Goal: Task Accomplishment & Management: Manage account settings

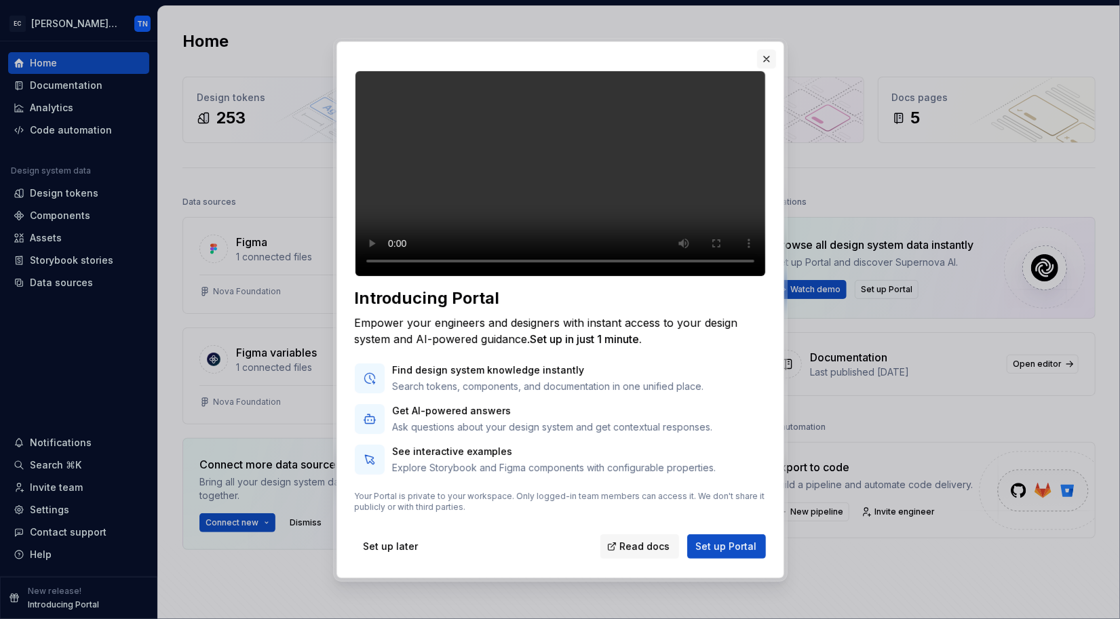
click at [760, 50] on button "button" at bounding box center [766, 59] width 19 height 19
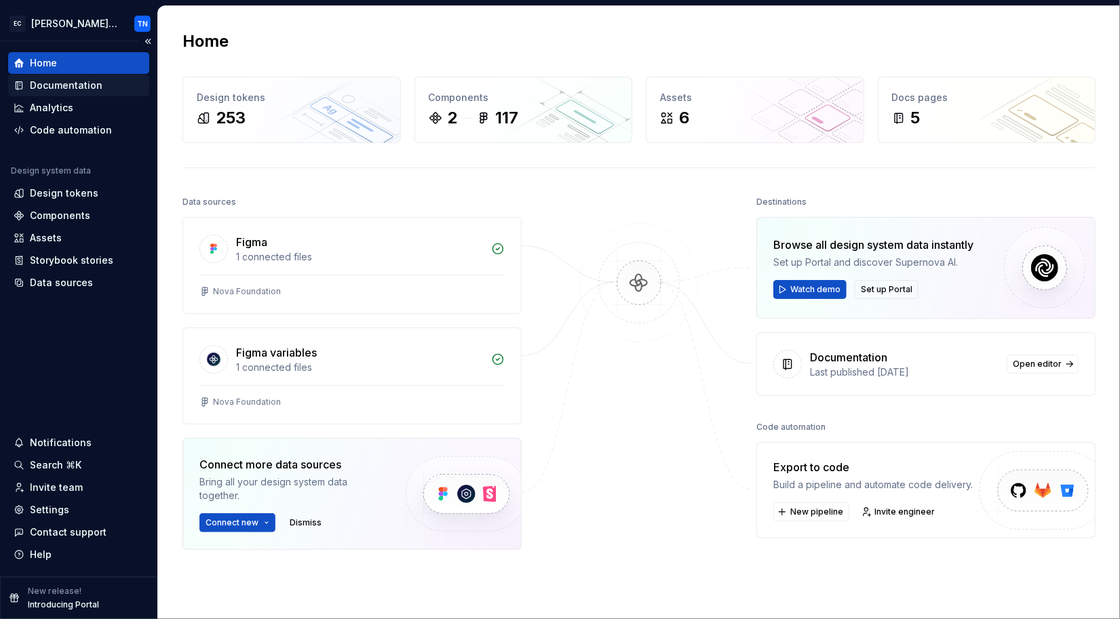
click at [85, 81] on div "Documentation" at bounding box center [66, 86] width 73 height 14
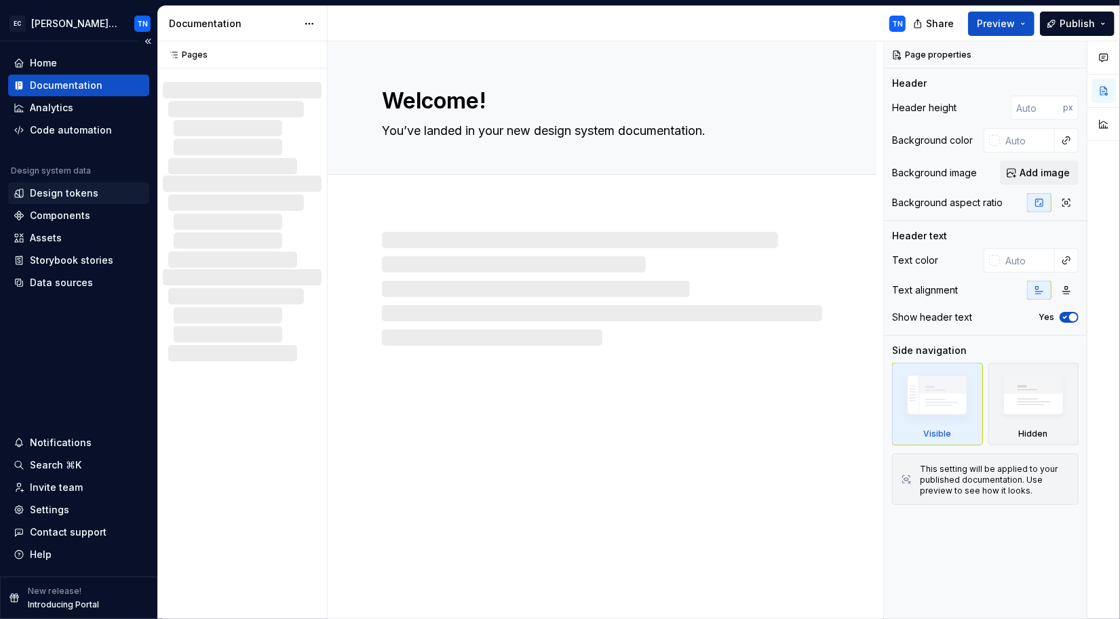
click at [87, 195] on div "Design tokens" at bounding box center [64, 194] width 69 height 14
type textarea "*"
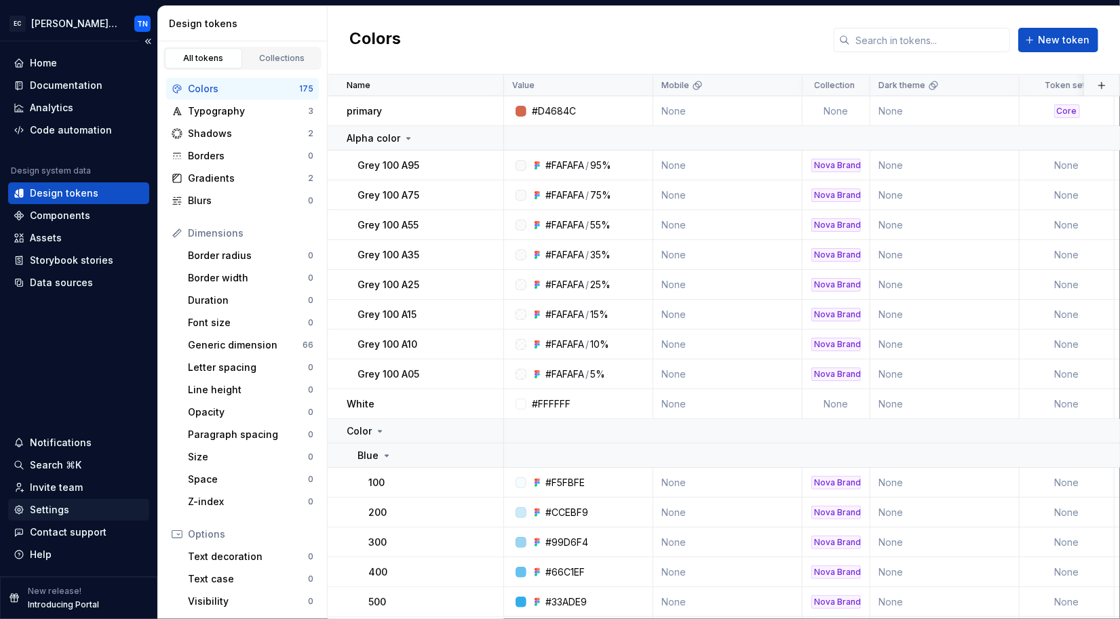
click at [60, 513] on div "Settings" at bounding box center [49, 510] width 39 height 14
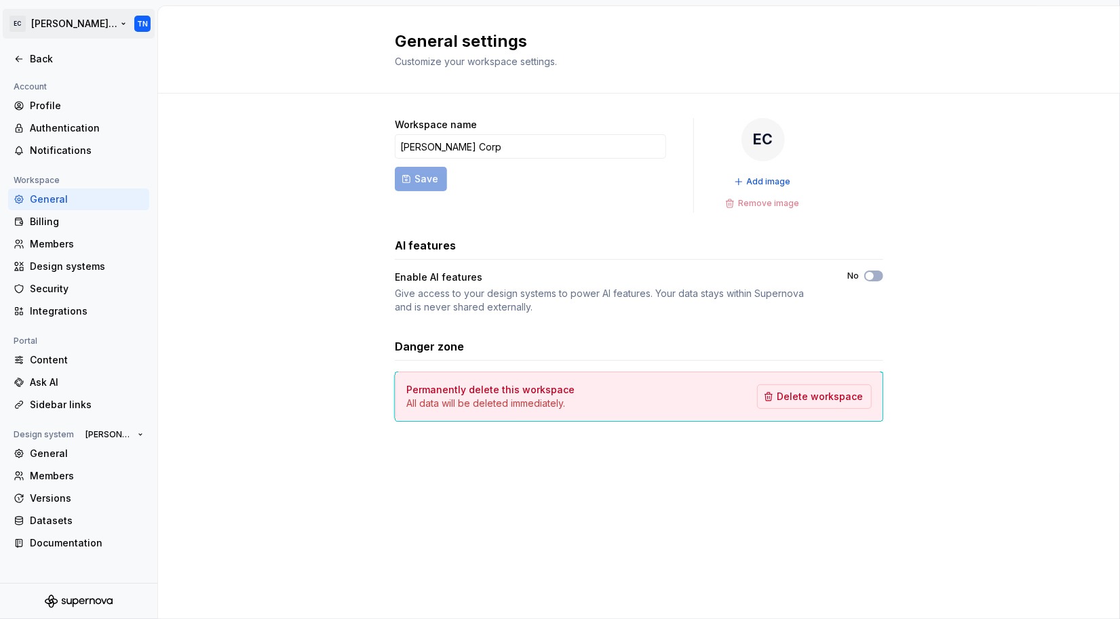
click at [78, 26] on html "EC ELSA Product Design System TN Back Account Profile Authentication Notificati…" at bounding box center [560, 309] width 1120 height 619
click at [83, 14] on html "EC ELSA Product Design System TN Back Account Profile Authentication Notificati…" at bounding box center [560, 309] width 1120 height 619
click at [290, 215] on html "EC ELSA Product Design System TN Back Account Profile Authentication Notificati…" at bounding box center [560, 309] width 1120 height 619
click at [72, 482] on div "Members" at bounding box center [87, 476] width 114 height 14
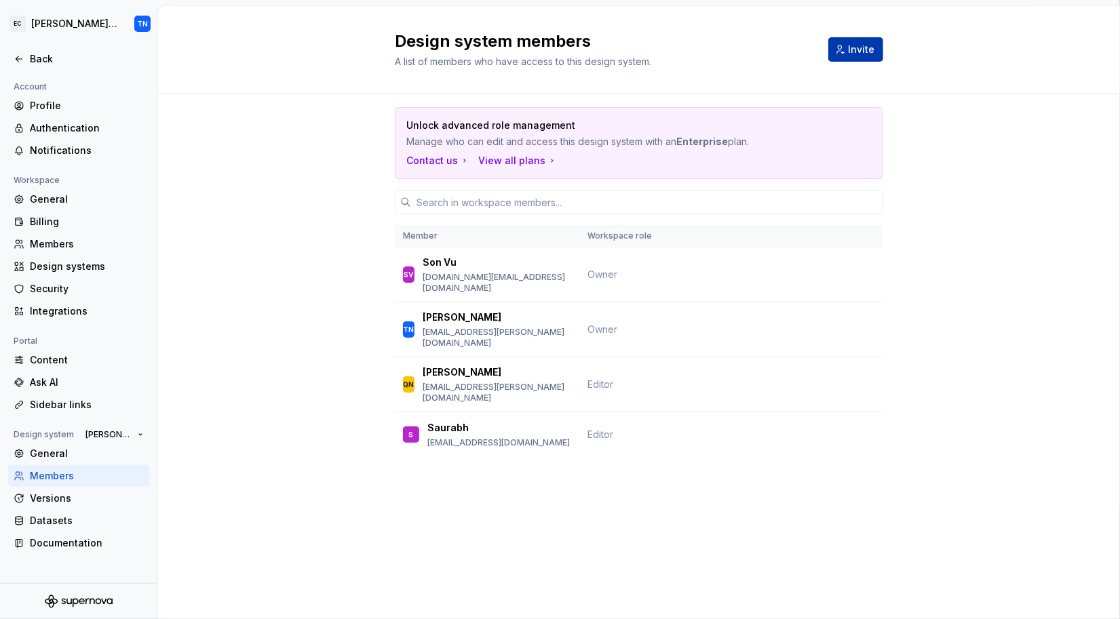
click at [848, 49] on button "Invite" at bounding box center [855, 49] width 55 height 24
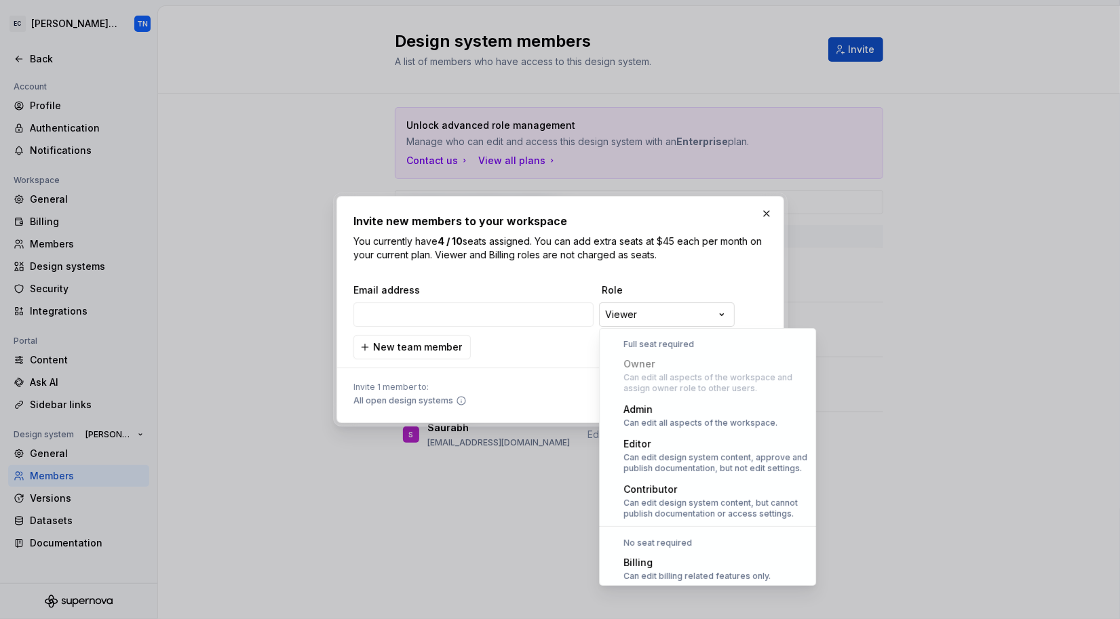
click at [631, 311] on div "**********" at bounding box center [560, 309] width 1120 height 619
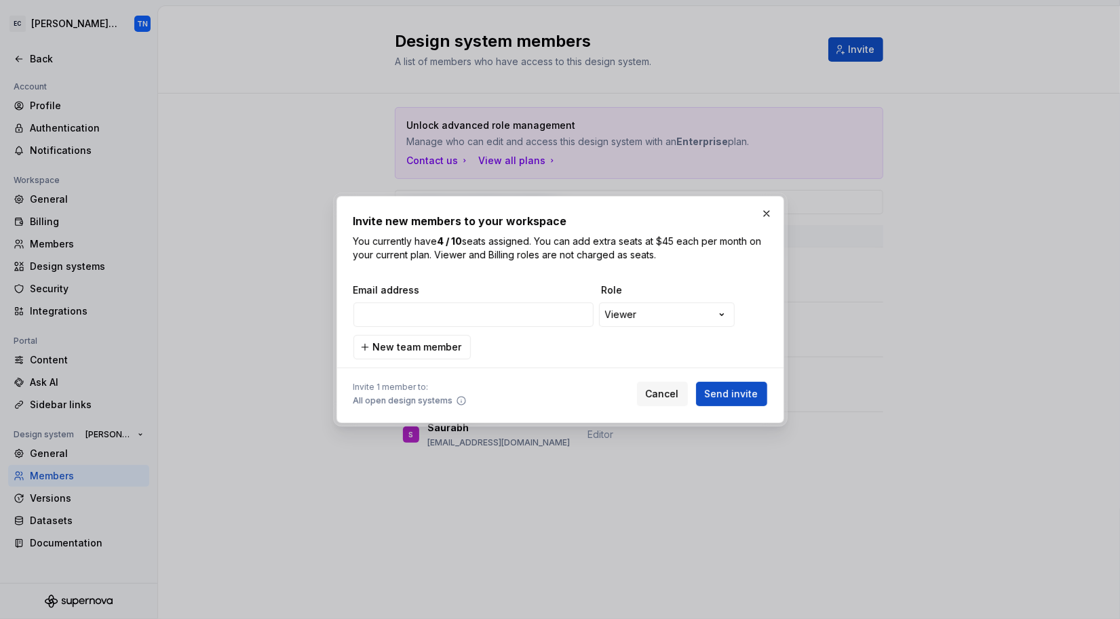
click at [472, 312] on div "**********" at bounding box center [560, 309] width 1120 height 619
click at [465, 316] on input "email" at bounding box center [473, 314] width 240 height 24
type input "hien."
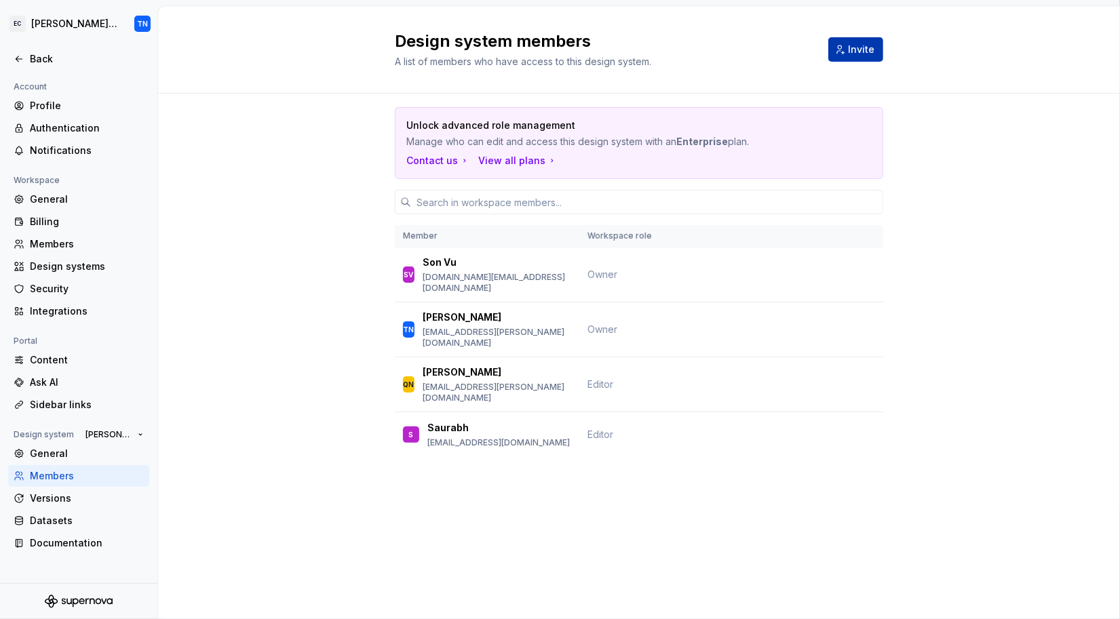
click at [863, 43] on span "Invite" at bounding box center [861, 50] width 26 height 14
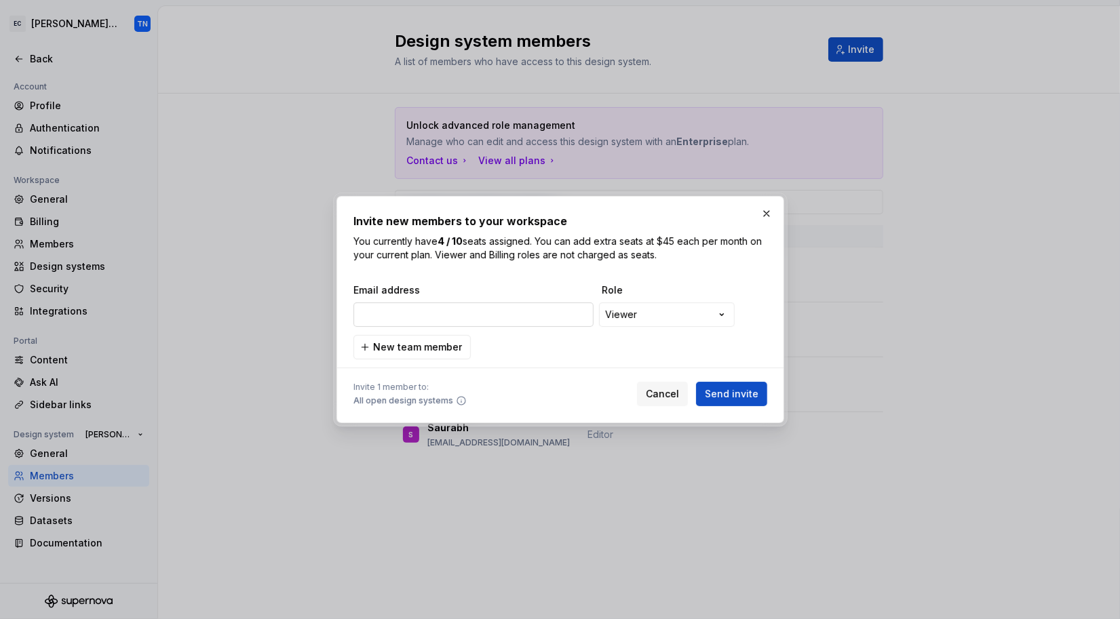
type input "[PERSON_NAME][EMAIL_ADDRESS][PERSON_NAME][DOMAIN_NAME]"
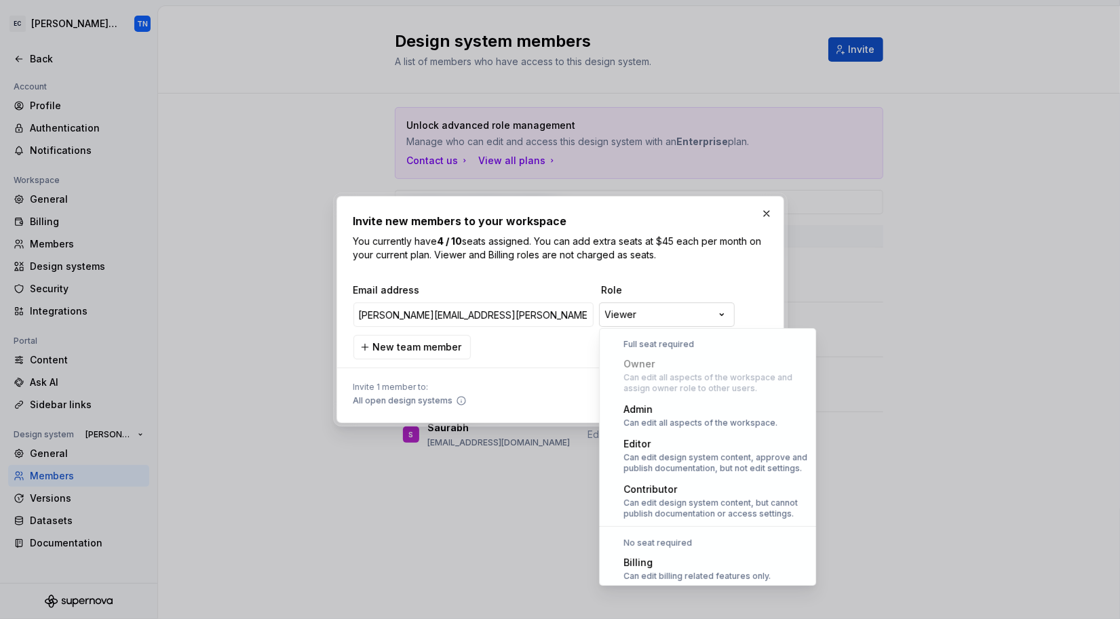
click at [666, 306] on div "**********" at bounding box center [560, 309] width 1120 height 619
select select "*****"
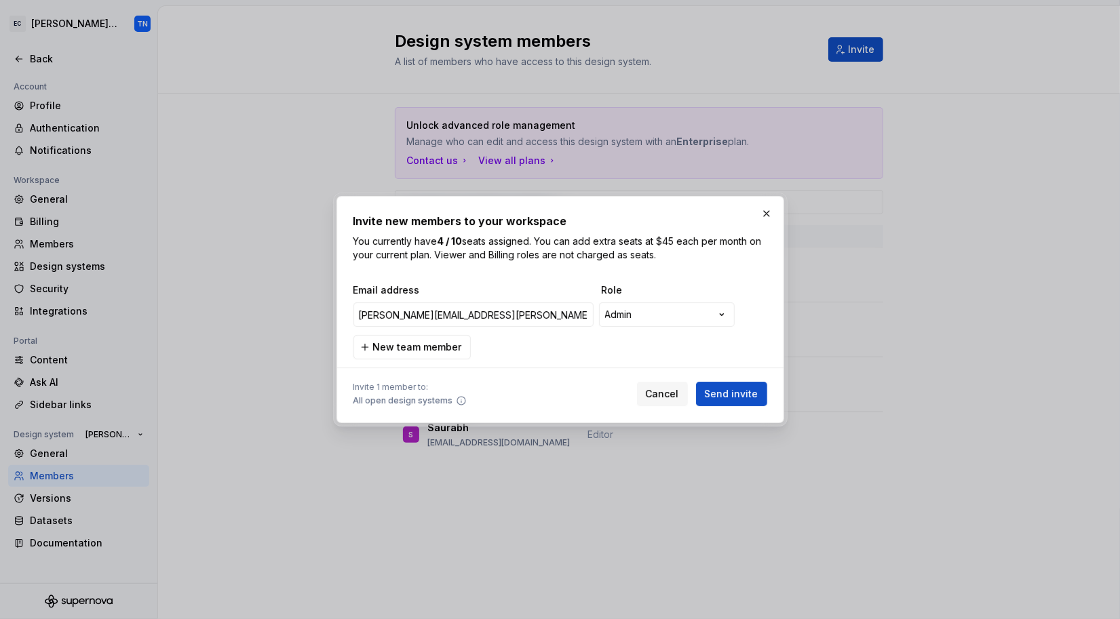
drag, startPoint x: 746, startPoint y: 393, endPoint x: 414, endPoint y: 397, distance: 331.7
click at [412, 397] on div "Invite 1 member to: All open design systems Cancel Send invite" at bounding box center [560, 391] width 414 height 30
click at [735, 391] on span "Send invite" at bounding box center [732, 394] width 54 height 14
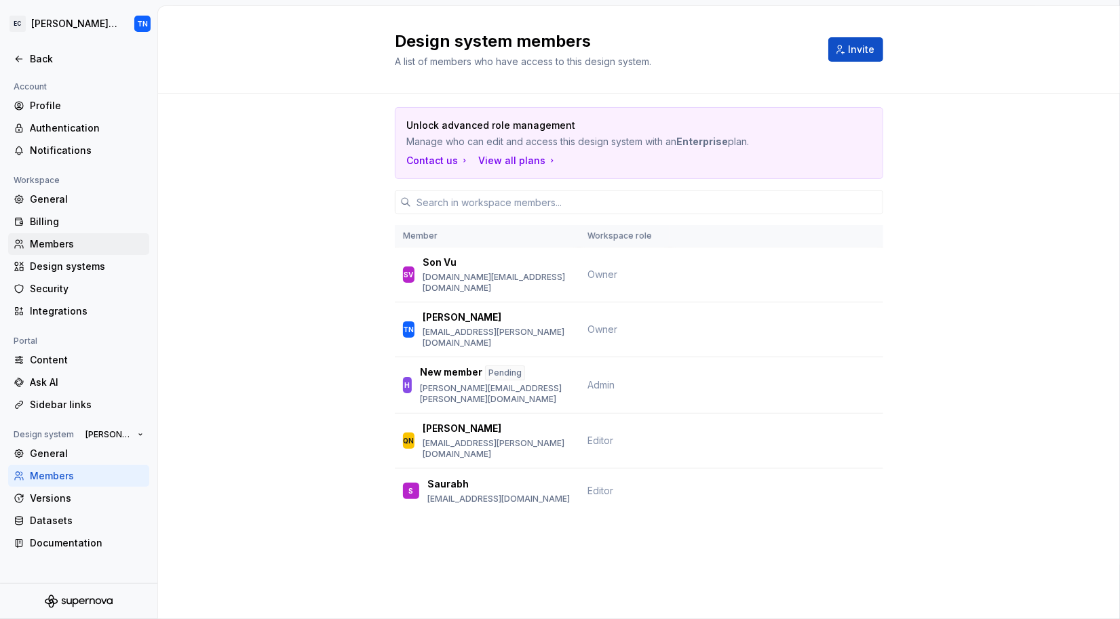
click at [81, 236] on div "Members" at bounding box center [78, 244] width 141 height 22
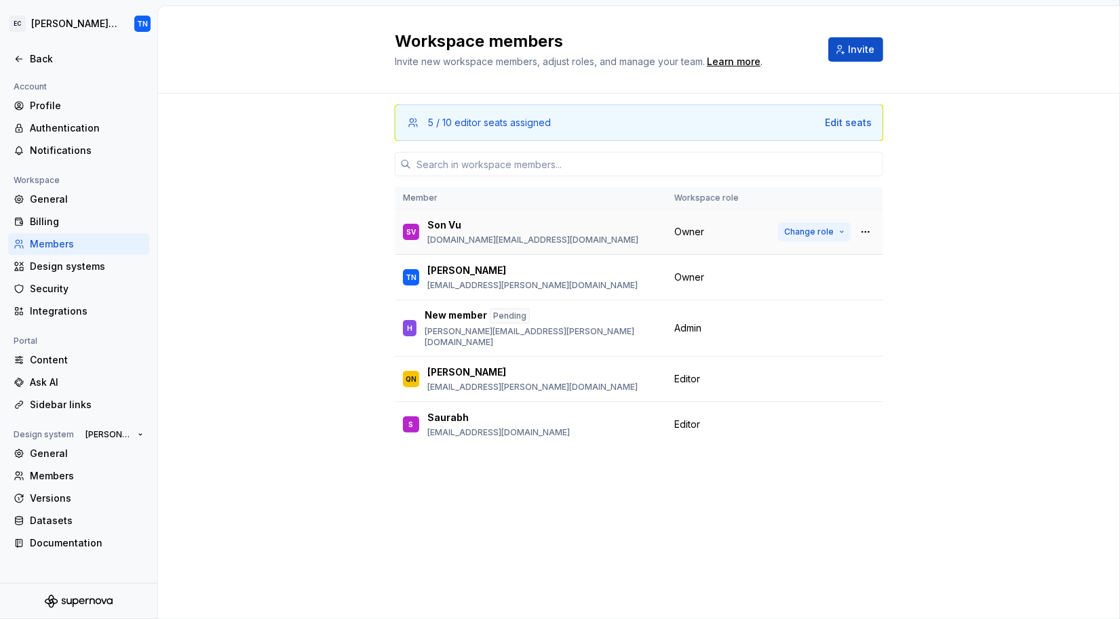
click at [828, 228] on span "Change role" at bounding box center [809, 232] width 50 height 11
drag, startPoint x: 921, startPoint y: 342, endPoint x: 882, endPoint y: 280, distance: 72.8
click at [921, 340] on div "5 / 10 editor seats assigned Edit seats Member Workspace role SV Son Vu son.vu@…" at bounding box center [639, 357] width 962 height 526
click at [866, 233] on button "button" at bounding box center [865, 231] width 19 height 19
click at [816, 260] on div "Remove from workspace" at bounding box center [782, 258] width 117 height 14
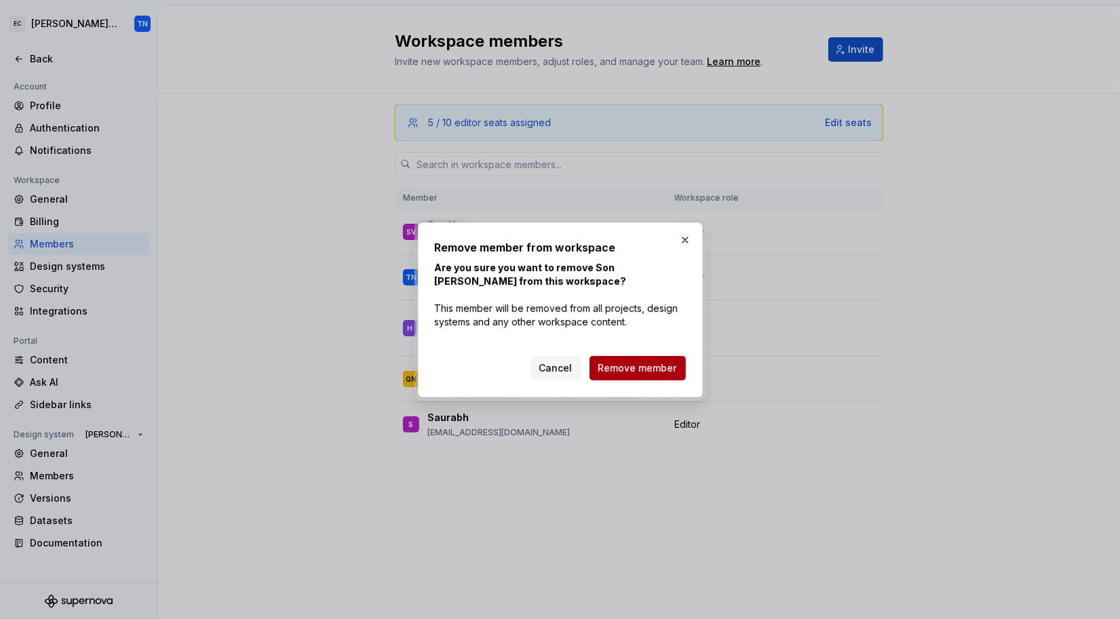
click at [642, 369] on span "Remove member" at bounding box center [637, 368] width 79 height 14
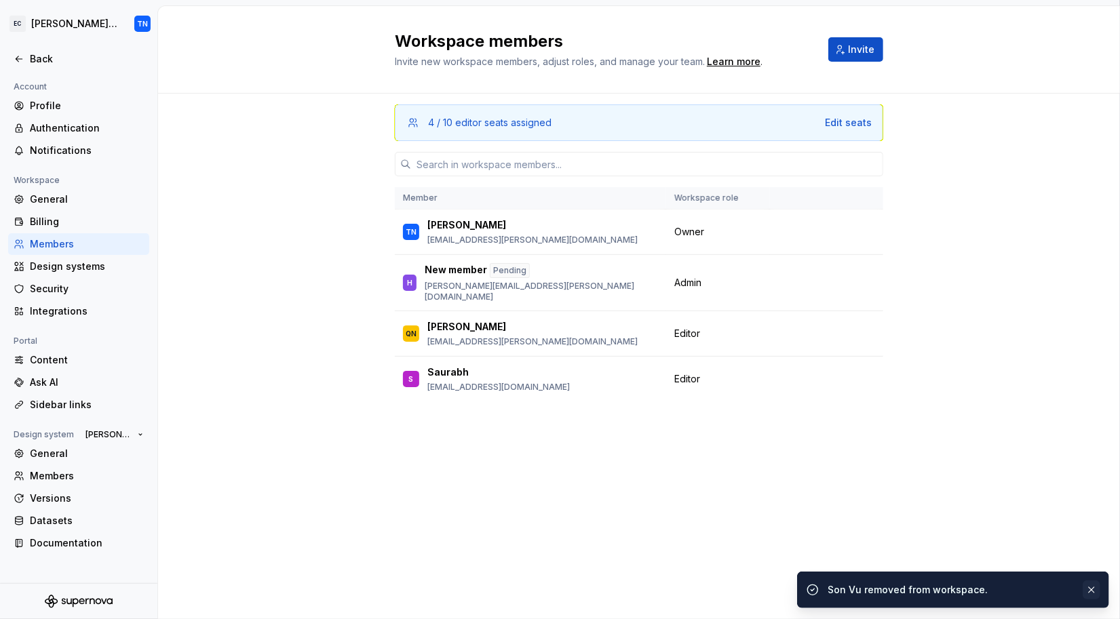
click at [1093, 591] on button "button" at bounding box center [1091, 590] width 18 height 19
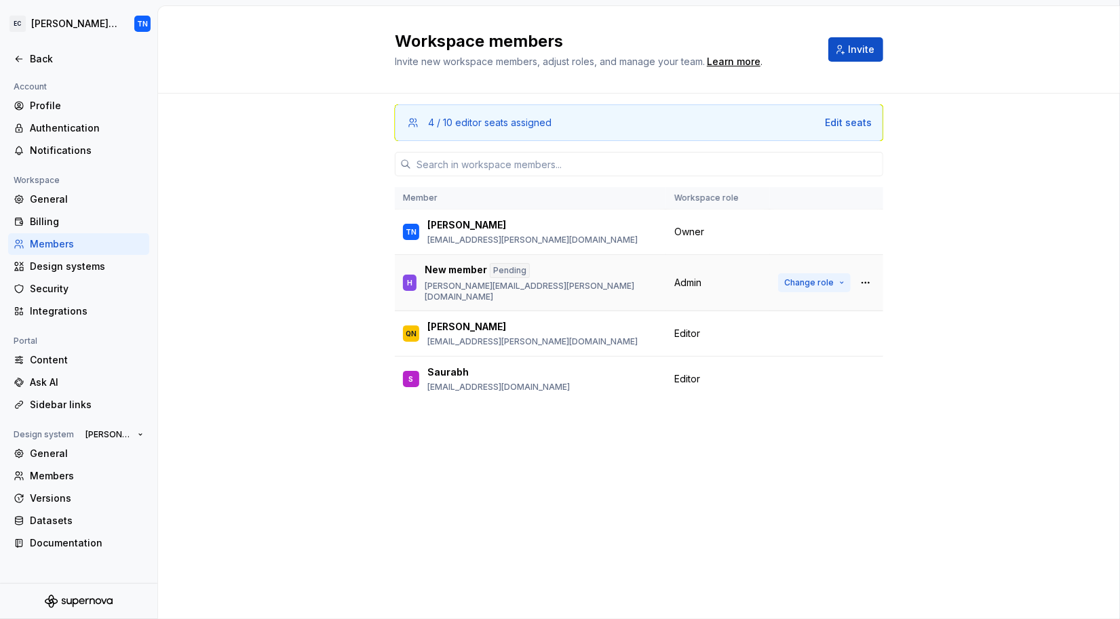
click at [827, 277] on span "Change role" at bounding box center [809, 282] width 50 height 11
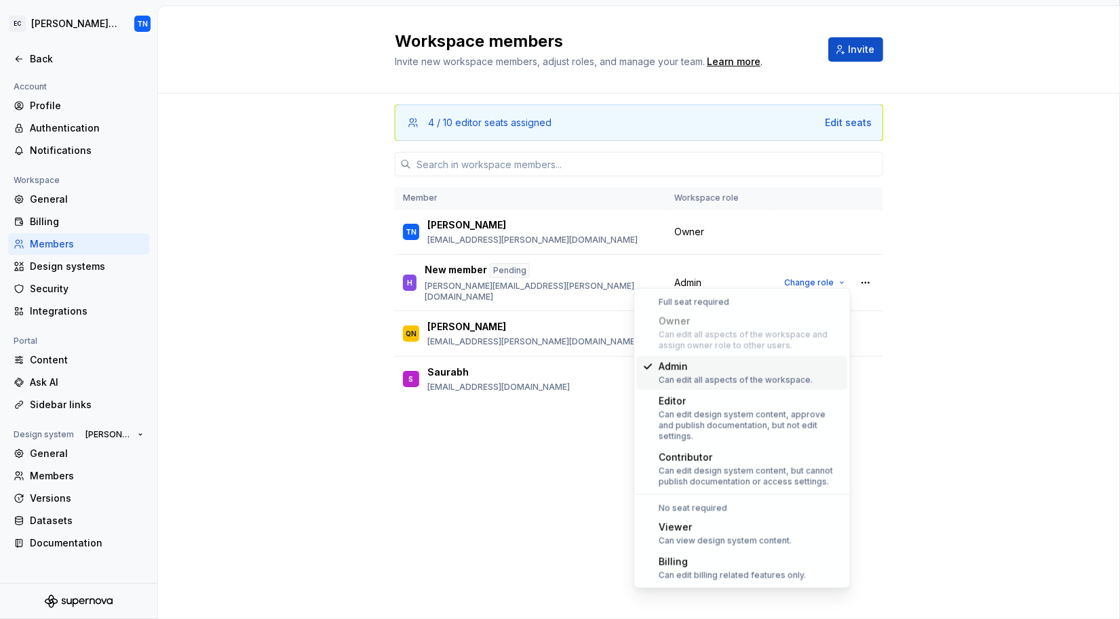
click at [937, 342] on div "4 / 10 editor seats assigned Edit seats Member Workspace role TN [PERSON_NAME] …" at bounding box center [639, 357] width 962 height 526
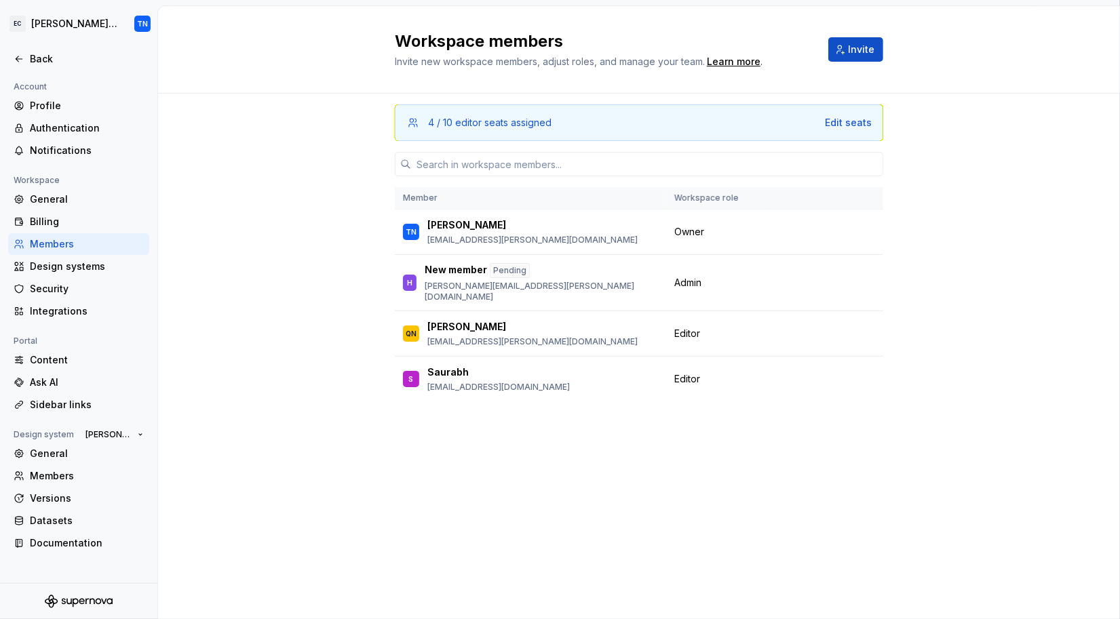
click at [200, 158] on div "4 / 10 editor seats assigned Edit seats Member Workspace role TN [PERSON_NAME] …" at bounding box center [639, 357] width 962 height 526
click at [584, 445] on div "4 / 10 editor seats assigned Edit seats Member Workspace role TN [PERSON_NAME] …" at bounding box center [639, 331] width 488 height 474
click at [170, 250] on div "4 / 10 editor seats assigned Edit seats Member Workspace role TN [PERSON_NAME] …" at bounding box center [639, 357] width 962 height 526
click at [828, 277] on span "Change role" at bounding box center [809, 282] width 50 height 11
click at [905, 288] on div "4 / 10 editor seats assigned Edit seats Member Workspace role TN [PERSON_NAME] …" at bounding box center [639, 357] width 962 height 526
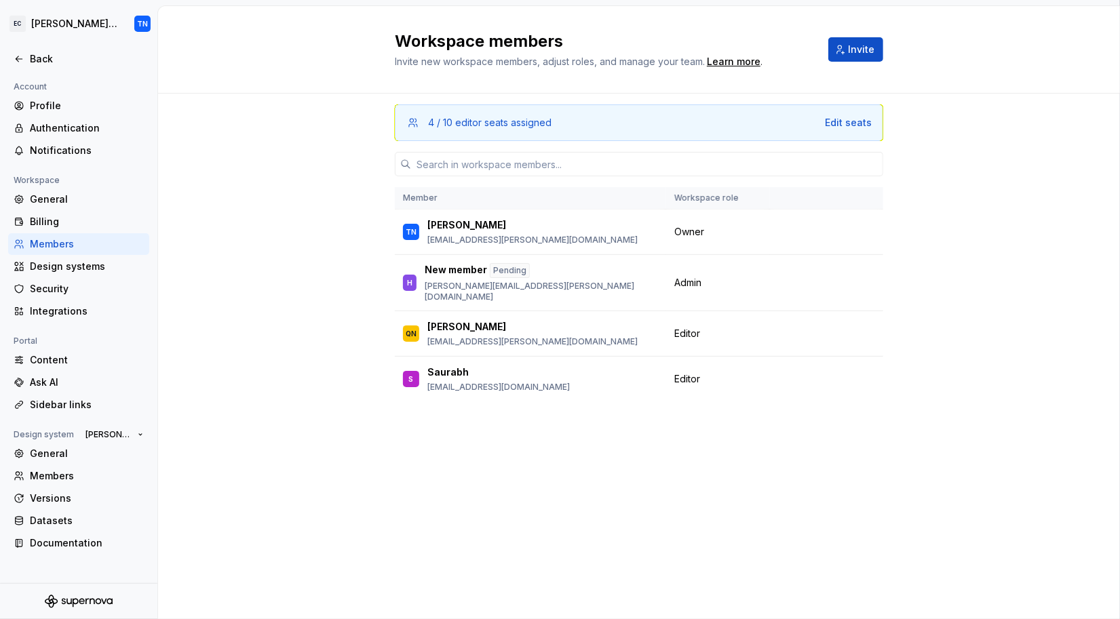
click at [268, 248] on div "4 / 10 editor seats assigned Edit seats Member Workspace role TN [PERSON_NAME] …" at bounding box center [639, 357] width 962 height 526
